Goal: Find specific page/section: Find specific page/section

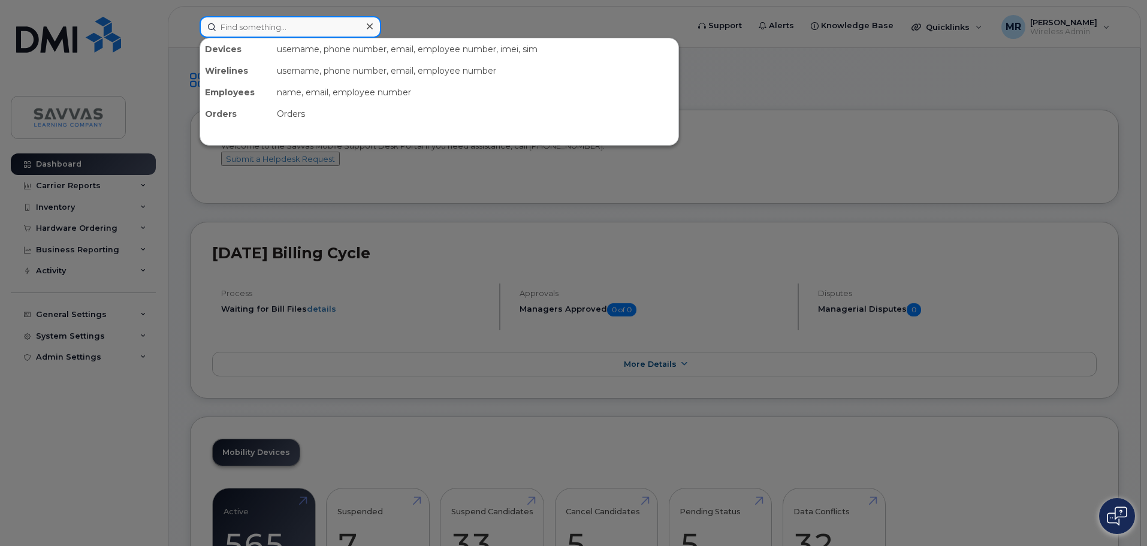
click at [297, 31] on input at bounding box center [291, 27] width 182 height 22
paste input "The serial number on the phone is : "LYN2P42WV7". It is iPhone15 and was purcha…"
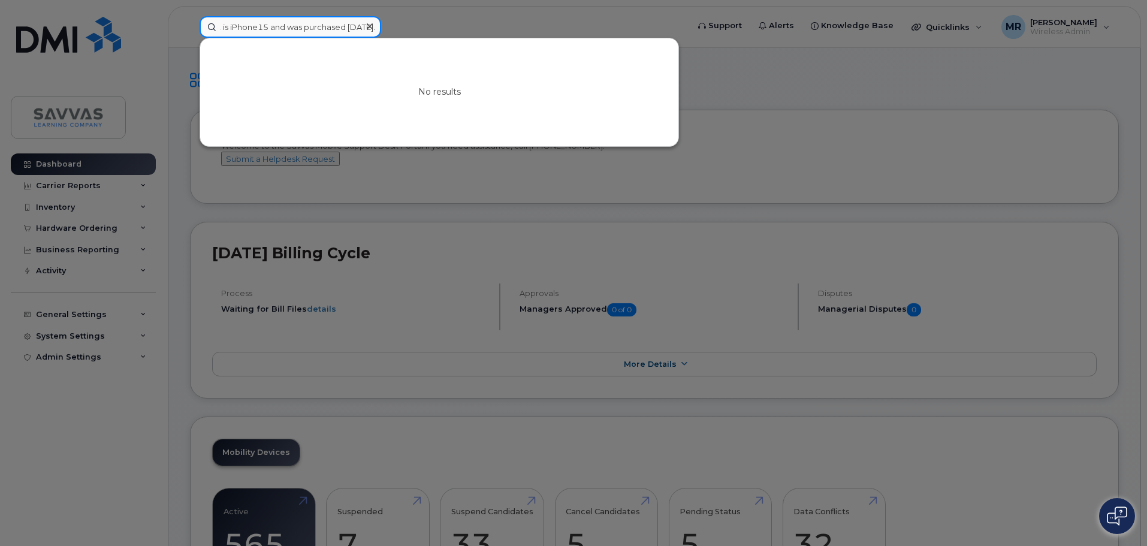
type input "The serial number on the phone is : "LYN2P42WV7". It is iPhone15 and was purcha…"
click at [367, 23] on icon at bounding box center [370, 27] width 6 height 10
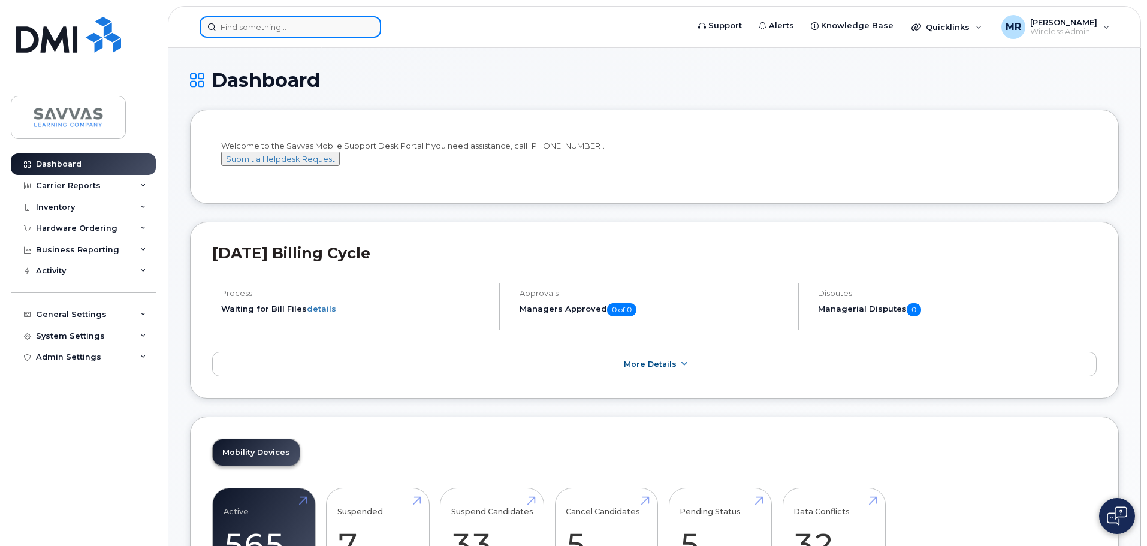
click at [284, 20] on input at bounding box center [291, 27] width 182 height 22
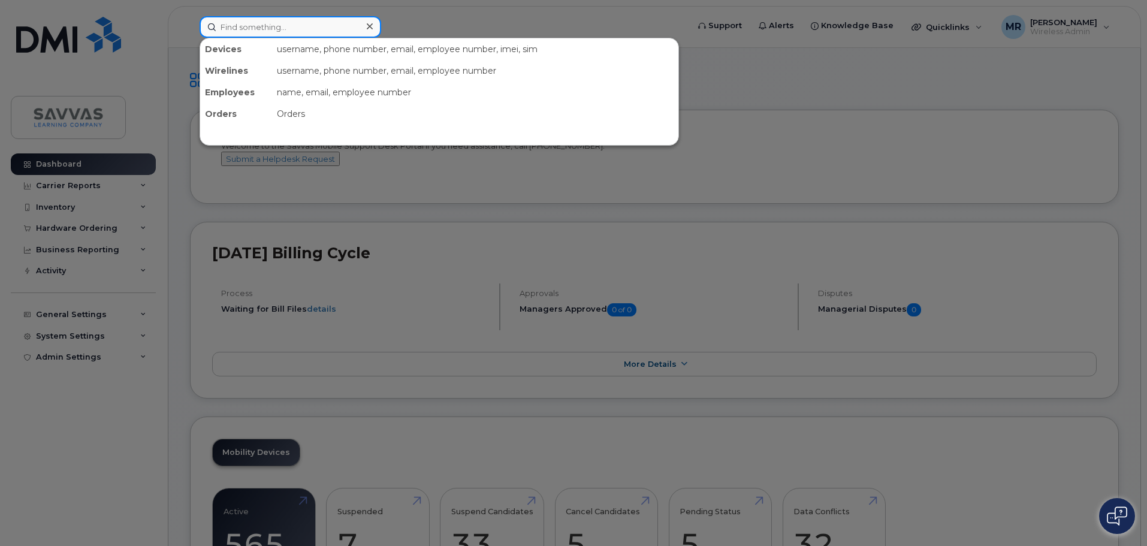
paste input "LYN2P42WV7"
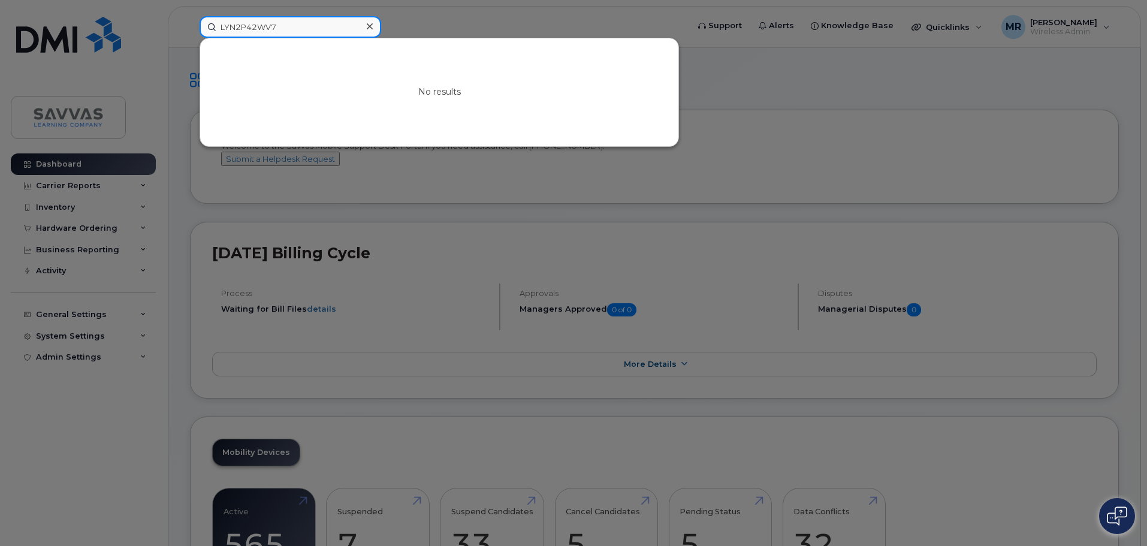
type input "LYN2P42WV7"
click at [454, 11] on div at bounding box center [573, 273] width 1147 height 546
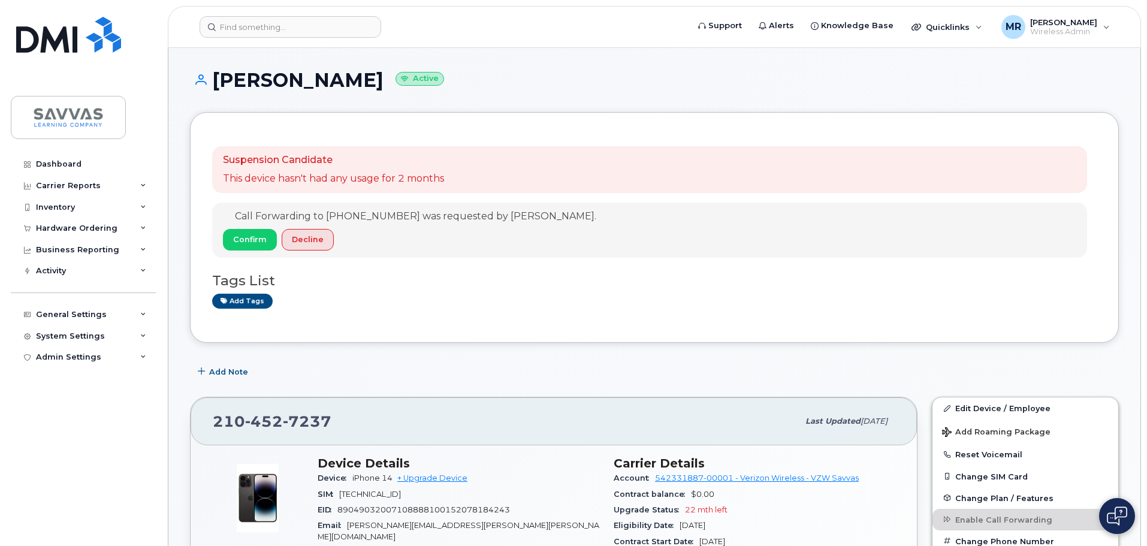
click at [268, 41] on header "Support Alerts Knowledge Base Quicklinks Suspend / Cancel Device Change SIM Car…" at bounding box center [654, 27] width 973 height 42
click at [270, 26] on input at bounding box center [291, 27] width 182 height 22
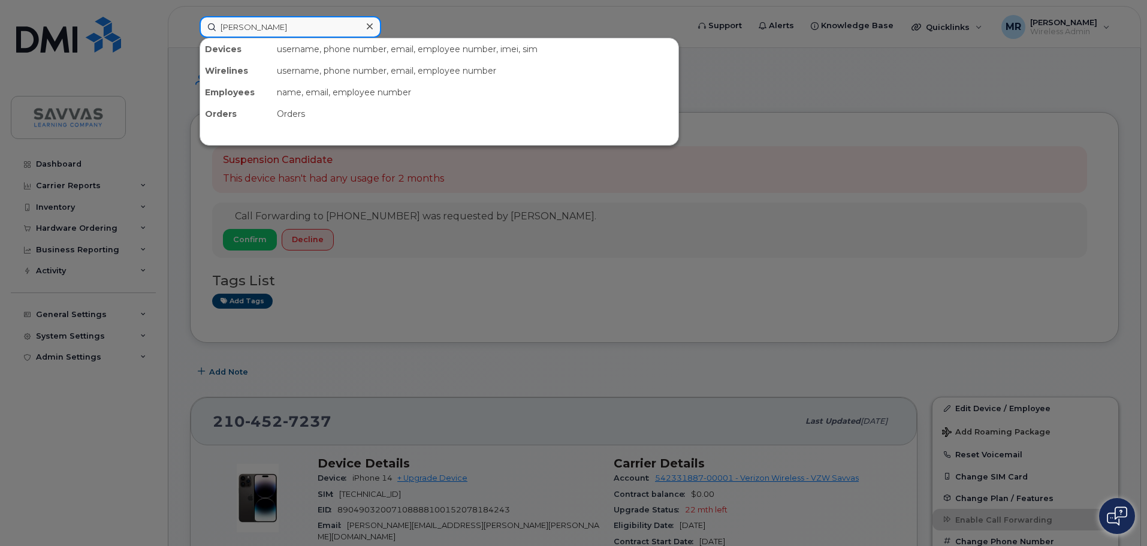
type input "[PERSON_NAME]"
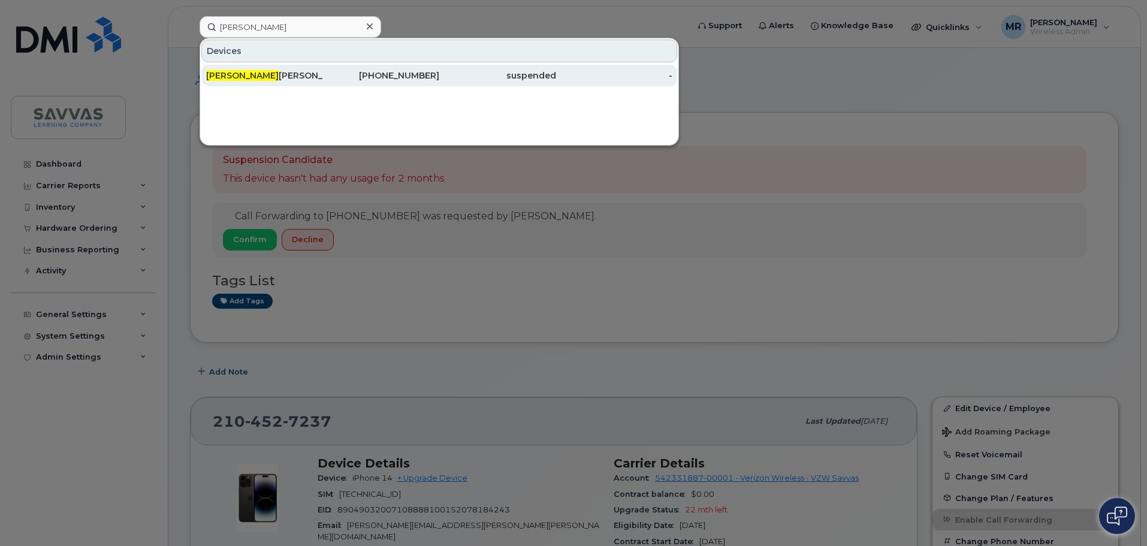
click at [312, 76] on div "[PERSON_NAME]" at bounding box center [264, 76] width 117 height 12
